Goal: Navigation & Orientation: Find specific page/section

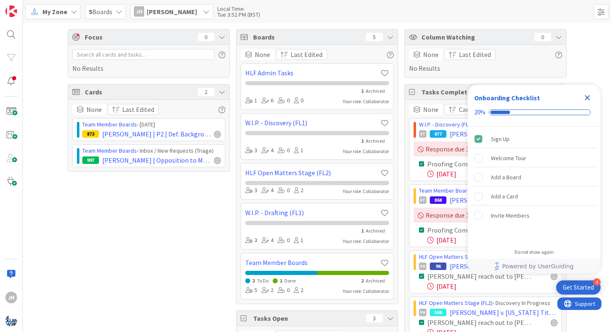
click at [588, 97] on icon "Close Checklist" at bounding box center [587, 97] width 5 height 5
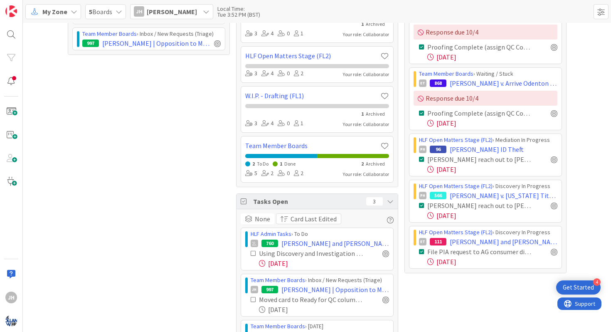
scroll to position [158, 0]
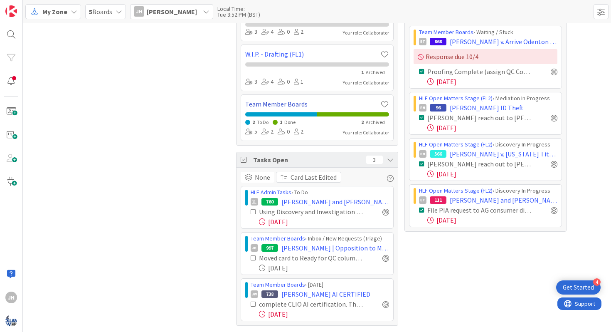
click at [260, 102] on link "Team Member Boards" at bounding box center [312, 104] width 135 height 10
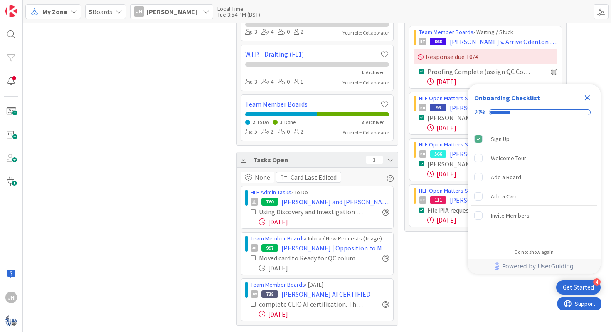
click at [270, 97] on div "Team Member Boards 2 To Do 1 Done 2 Archived 5 2 0 2 Your role: Collaborator" at bounding box center [317, 117] width 153 height 47
click at [270, 103] on link "Team Member Boards" at bounding box center [312, 104] width 135 height 10
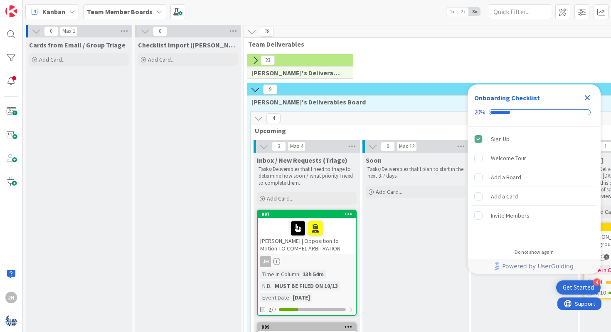
click at [317, 256] on div "JH" at bounding box center [307, 261] width 98 height 11
